Goal: Task Accomplishment & Management: Use online tool/utility

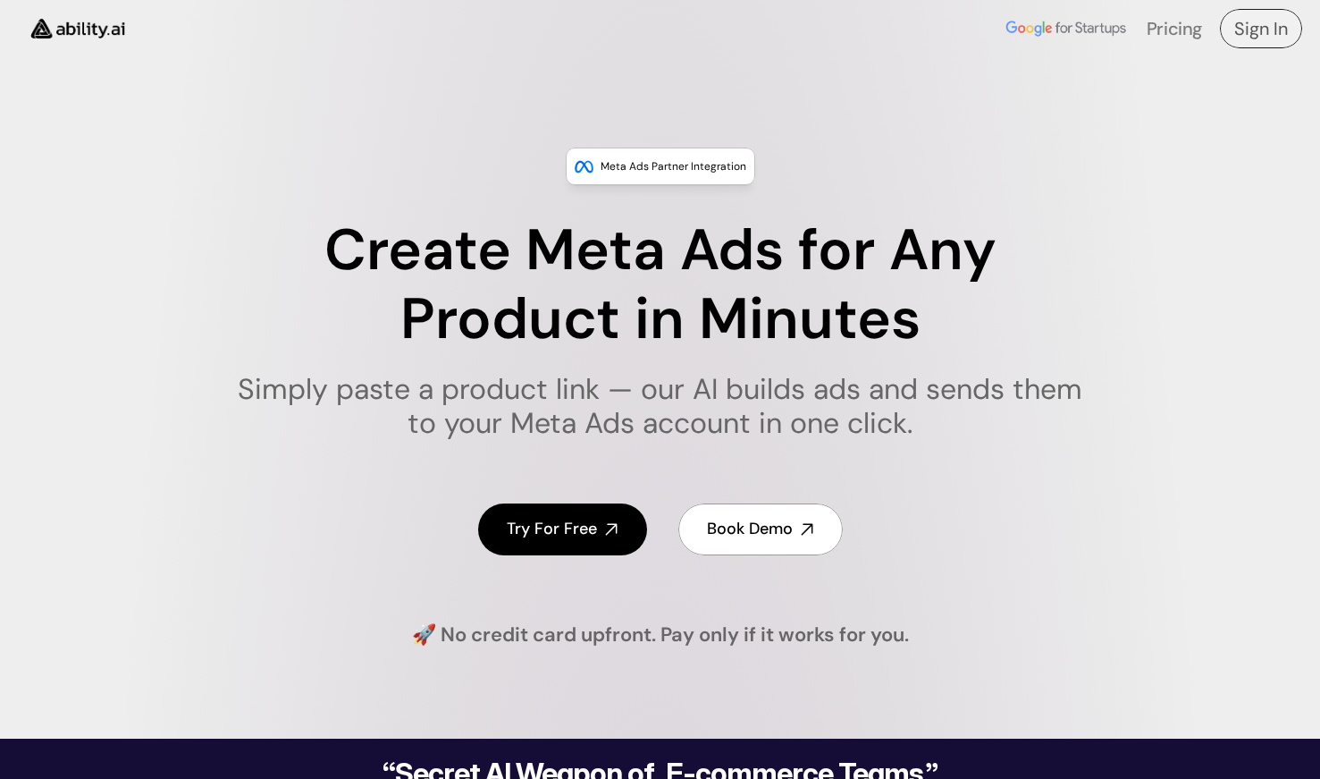
click at [1255, 28] on h4 "Sign In" at bounding box center [1262, 28] width 54 height 25
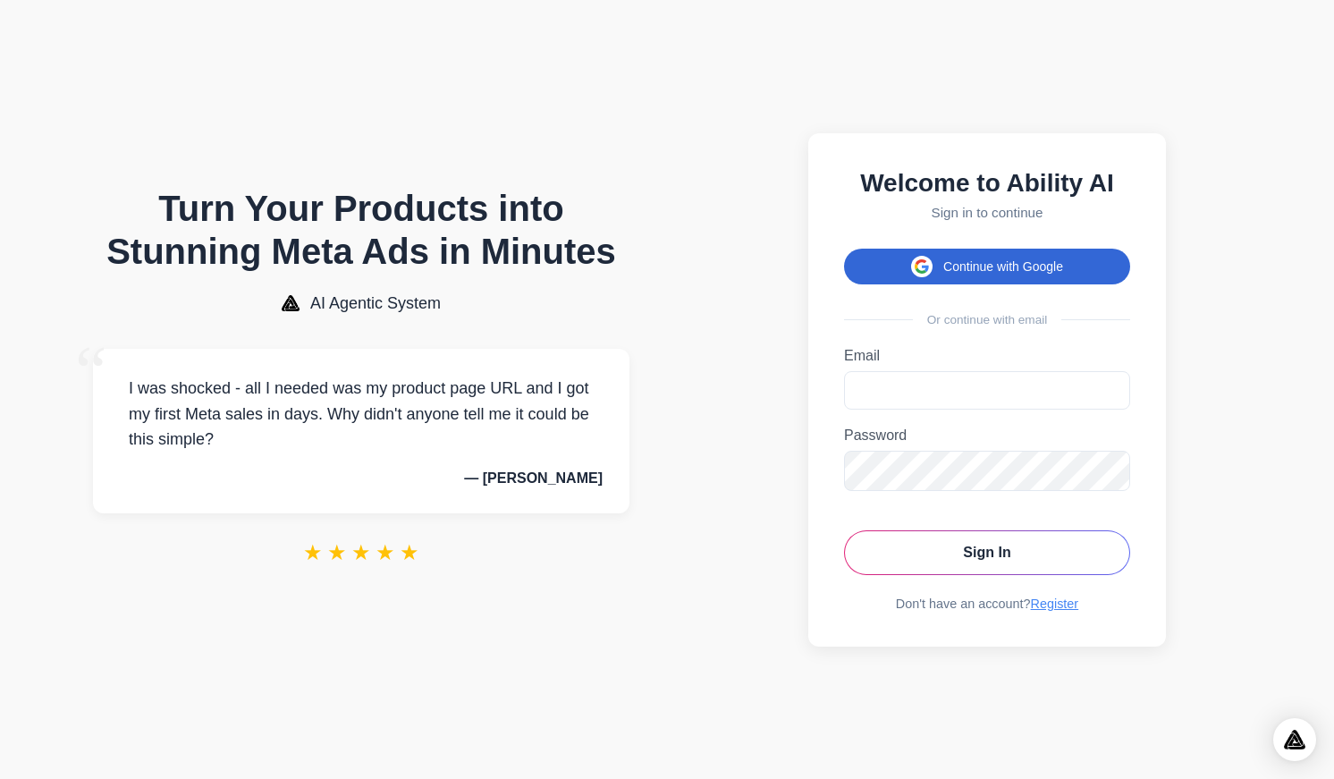
click at [950, 262] on button "Continue with Google" at bounding box center [987, 267] width 286 height 36
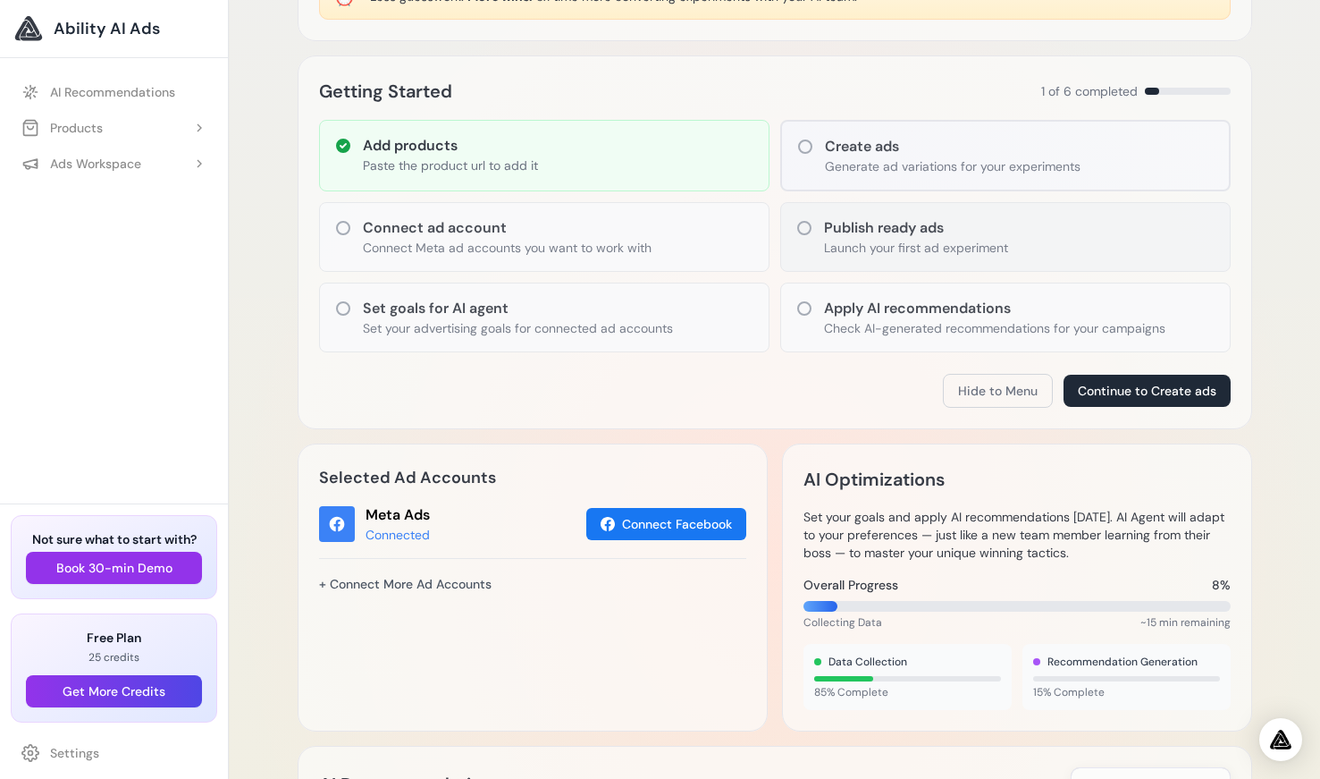
scroll to position [205, 0]
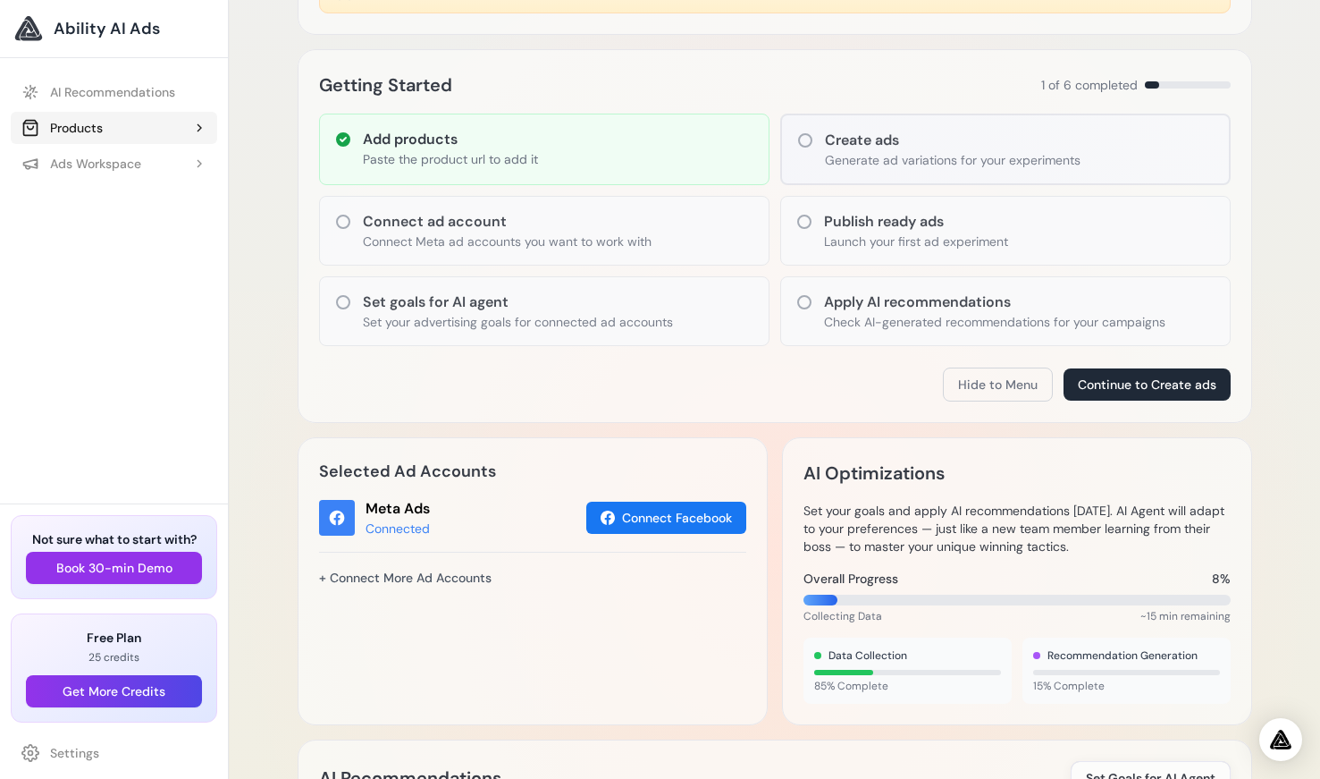
click at [102, 131] on div "Products" at bounding box center [61, 128] width 81 height 18
click at [116, 232] on div "Ads Workspace" at bounding box center [81, 235] width 120 height 18
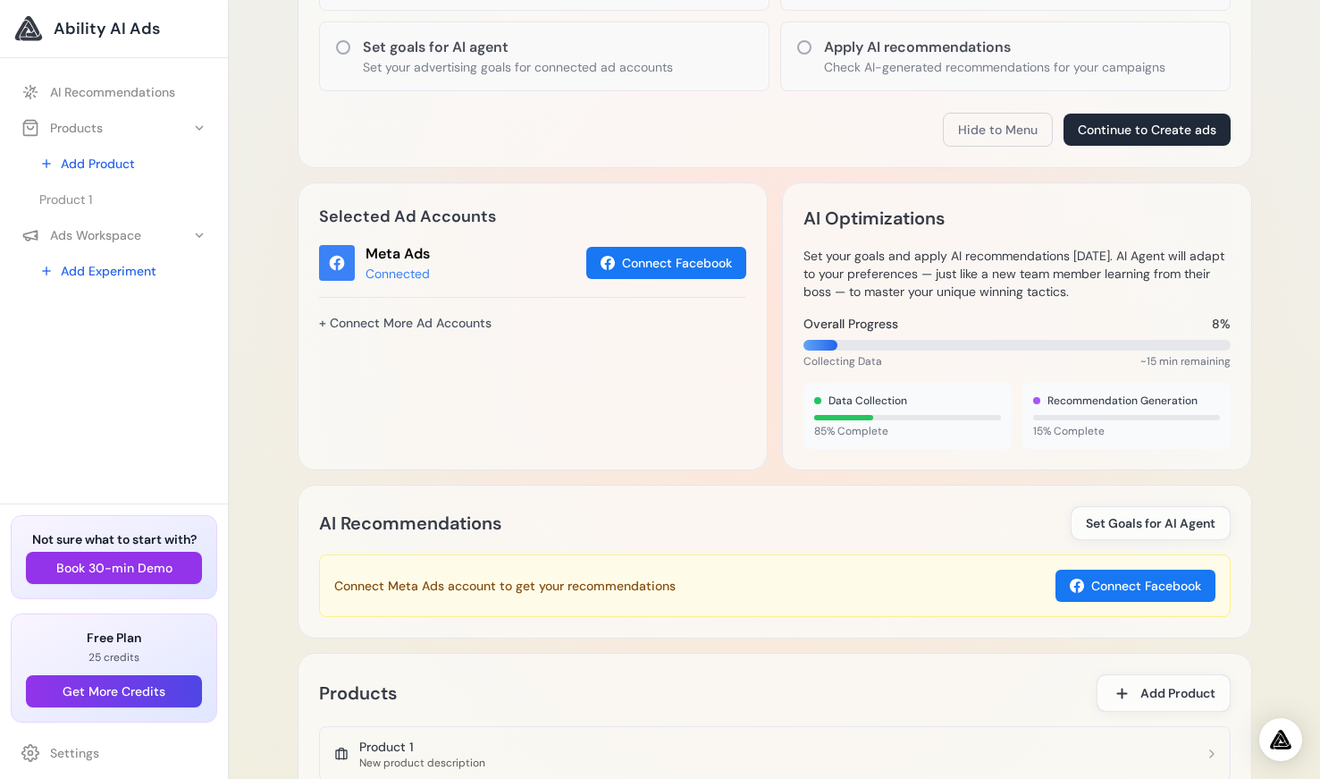
scroll to position [530, 0]
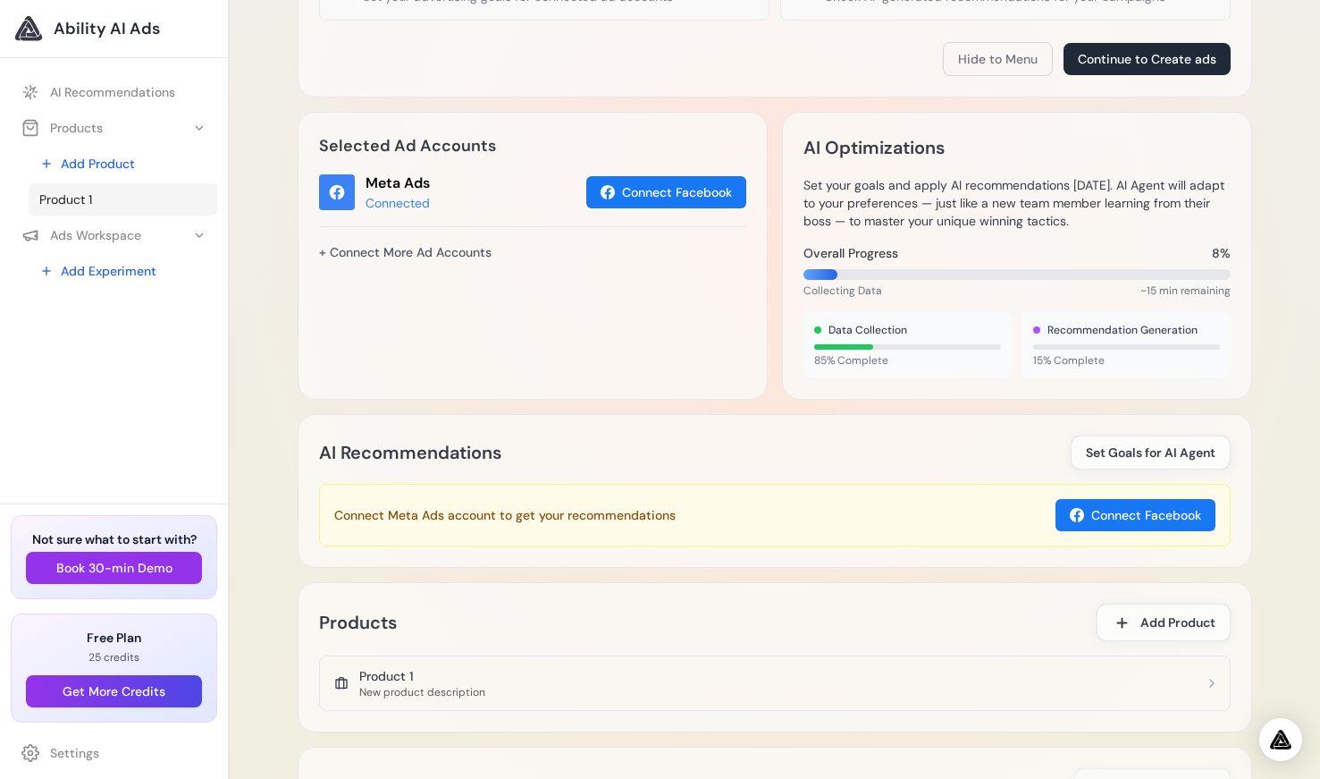
click at [98, 197] on link "Product 1" at bounding box center [123, 199] width 189 height 32
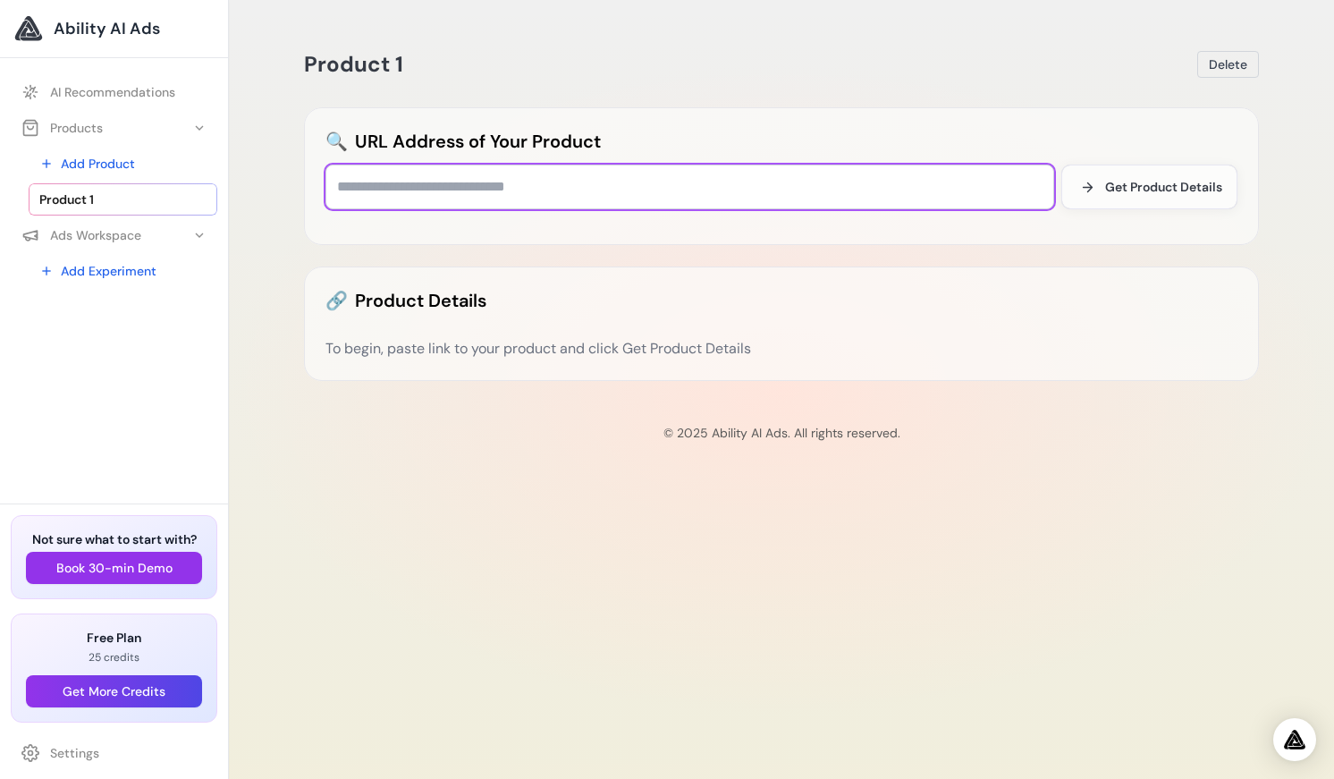
click at [485, 189] on input "text" at bounding box center [689, 186] width 729 height 45
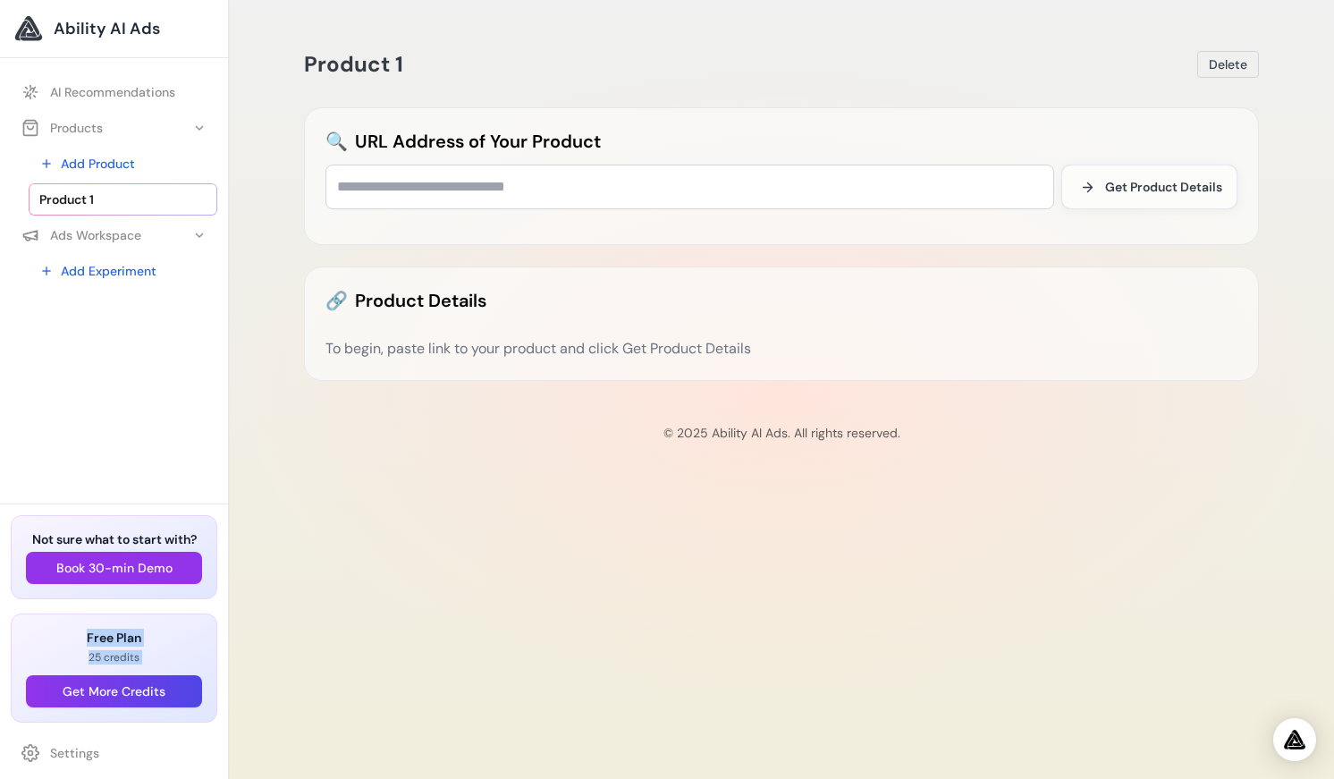
drag, startPoint x: 88, startPoint y: 638, endPoint x: 188, endPoint y: 665, distance: 103.7
click at [188, 665] on div "Free Plan 25 credits Get More Credits" at bounding box center [114, 667] width 176 height 79
click at [92, 652] on p "25 credits" at bounding box center [114, 657] width 176 height 14
drag, startPoint x: 91, startPoint y: 654, endPoint x: 140, endPoint y: 647, distance: 49.6
click at [145, 649] on div "Free Plan 25 credits Get More Credits" at bounding box center [114, 667] width 176 height 79
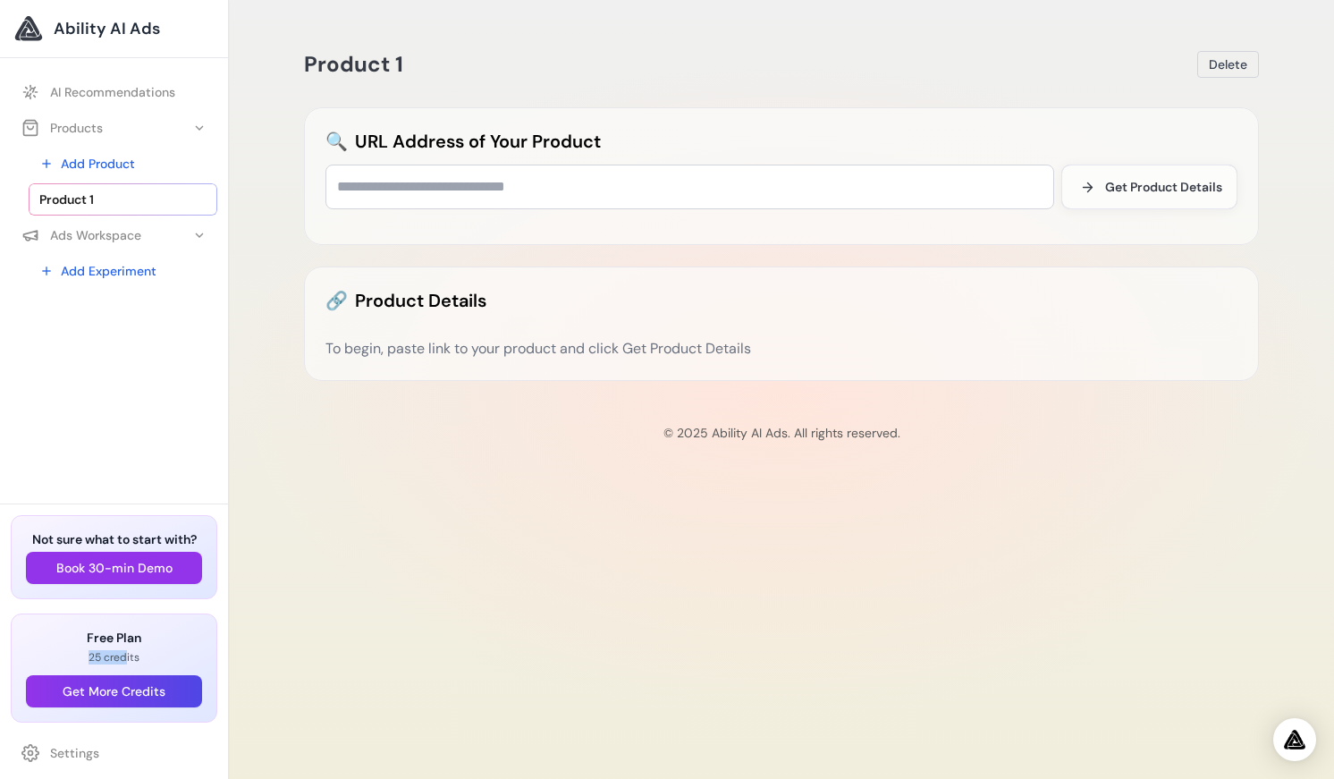
drag, startPoint x: 88, startPoint y: 659, endPoint x: 127, endPoint y: 657, distance: 39.4
click at [128, 657] on p "25 credits" at bounding box center [114, 657] width 176 height 14
click at [195, 654] on p "25 credits" at bounding box center [114, 657] width 176 height 14
drag, startPoint x: 89, startPoint y: 655, endPoint x: 152, endPoint y: 660, distance: 63.6
click at [152, 660] on p "25 credits" at bounding box center [114, 657] width 176 height 14
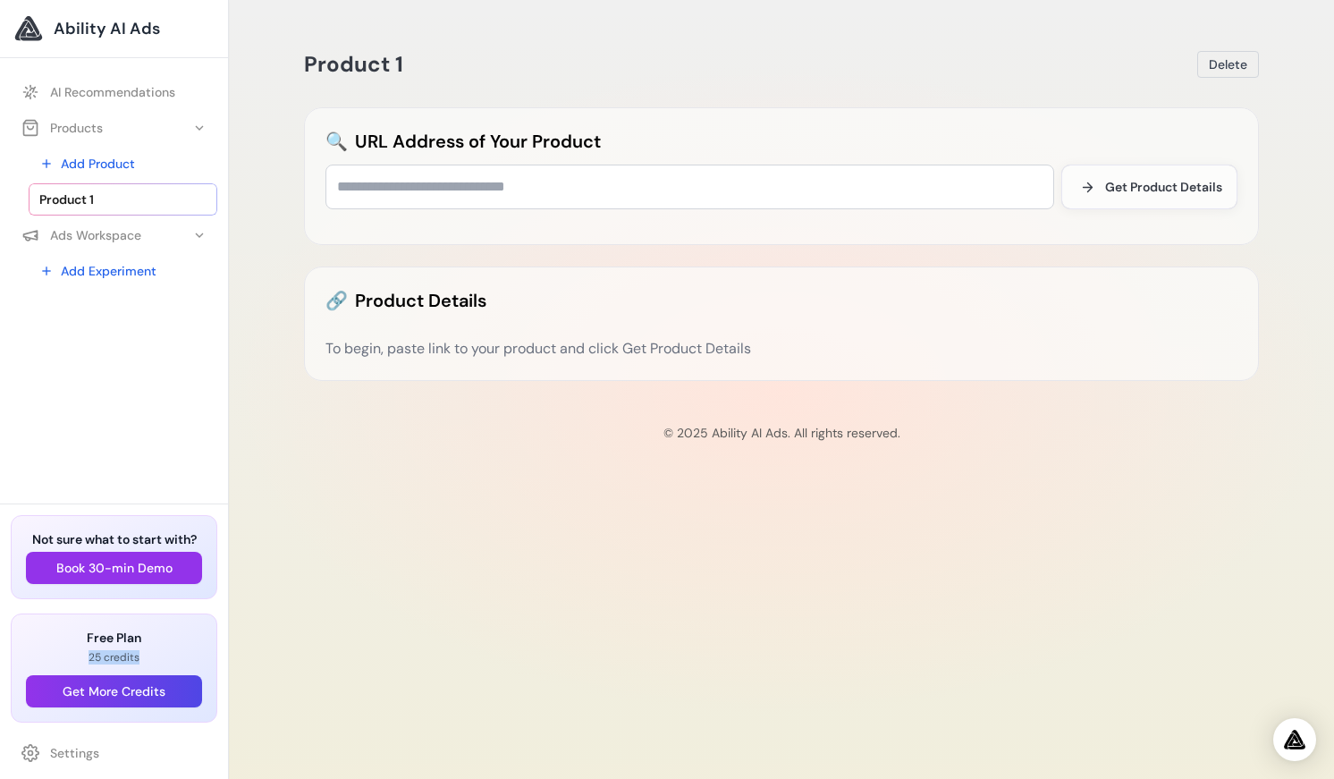
click at [109, 660] on p "25 credits" at bounding box center [114, 657] width 176 height 14
drag, startPoint x: 86, startPoint y: 637, endPoint x: 144, endPoint y: 655, distance: 61.1
click at [147, 656] on div "Free Plan 25 credits Get More Credits" at bounding box center [114, 667] width 176 height 79
click at [339, 600] on div "Product 1 [GEOGRAPHIC_DATA] 🔍 URL Address of Your Product Get Product Details 🔗…" at bounding box center [781, 389] width 1105 height 779
